Goal: Navigation & Orientation: Find specific page/section

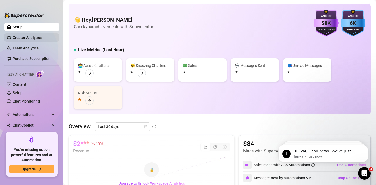
click at [16, 35] on link "Creator Analytics" at bounding box center [34, 37] width 42 height 8
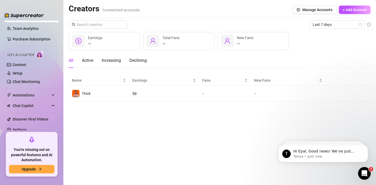
scroll to position [25, 0]
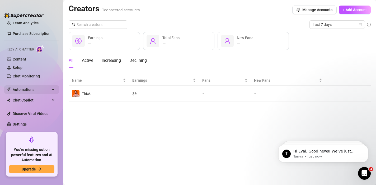
click at [35, 89] on span "Automations" at bounding box center [32, 89] width 38 height 8
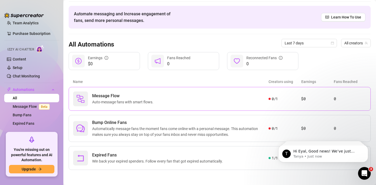
scroll to position [17, 0]
click at [253, 158] on div "Expired Fans Win back your expired spenders. Follow every fan that got expired …" at bounding box center [171, 157] width 196 height 15
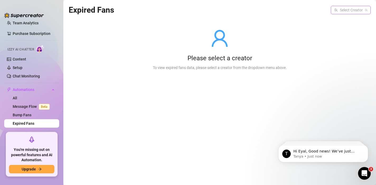
click at [339, 6] on input "search" at bounding box center [348, 10] width 29 height 8
click at [344, 12] on input "search" at bounding box center [348, 10] width 29 height 8
click at [341, 20] on span "Thick" at bounding box center [338, 21] width 9 height 6
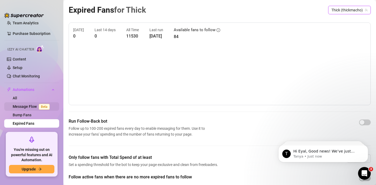
click at [34, 107] on link "Message Flow Beta" at bounding box center [32, 106] width 39 height 4
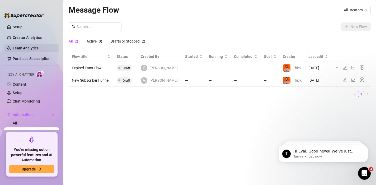
click at [25, 48] on link "Team Analytics" at bounding box center [26, 48] width 26 height 4
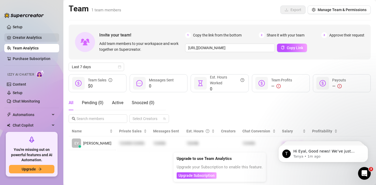
click at [29, 38] on link "Creator Analytics" at bounding box center [34, 37] width 42 height 8
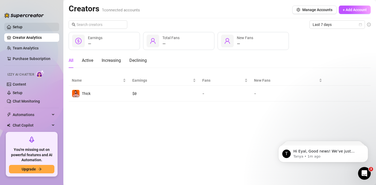
click at [22, 29] on link "Setup" at bounding box center [18, 27] width 10 height 4
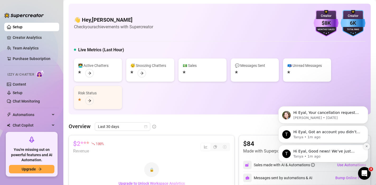
click at [368, 146] on icon "Dismiss notification" at bounding box center [366, 146] width 3 height 3
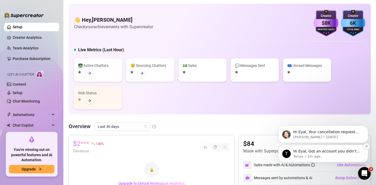
click at [366, 149] on button "Dismiss notification" at bounding box center [366, 146] width 7 height 7
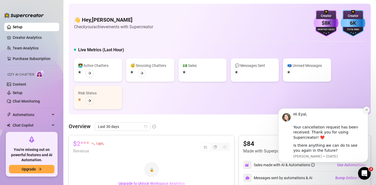
click at [365, 110] on icon "Dismiss notification" at bounding box center [366, 109] width 3 height 3
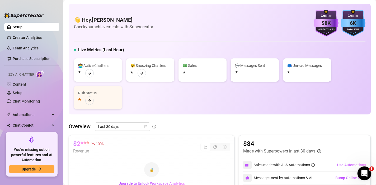
click at [366, 173] on icon "Open Intercom Messenger" at bounding box center [364, 172] width 9 height 9
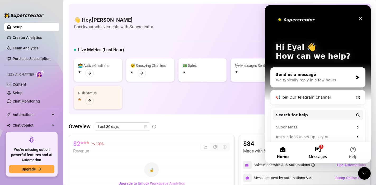
click at [324, 152] on button "3 Messages" at bounding box center [317, 152] width 35 height 21
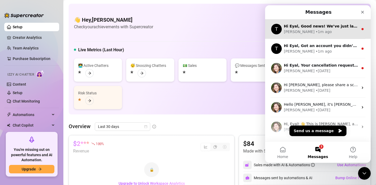
click at [339, 33] on div "[PERSON_NAME] • 1m ago" at bounding box center [321, 32] width 75 height 6
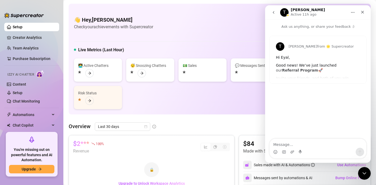
click at [295, 64] on div "Good news! We’ve just launched our Referral Program 🚀" at bounding box center [318, 68] width 84 height 10
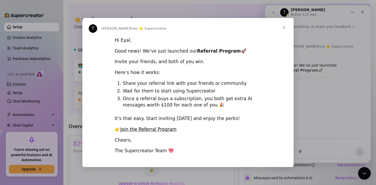
click at [285, 30] on span "Close" at bounding box center [284, 27] width 19 height 19
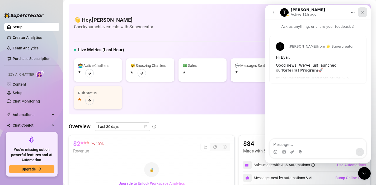
click at [363, 11] on icon "Close" at bounding box center [363, 12] width 4 height 4
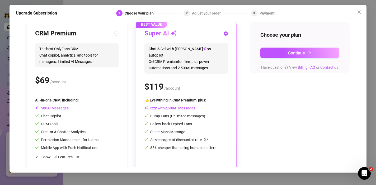
scroll to position [61, 0]
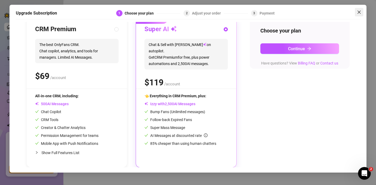
click at [358, 13] on icon "close" at bounding box center [359, 12] width 4 height 4
